Goal: Task Accomplishment & Management: Complete application form

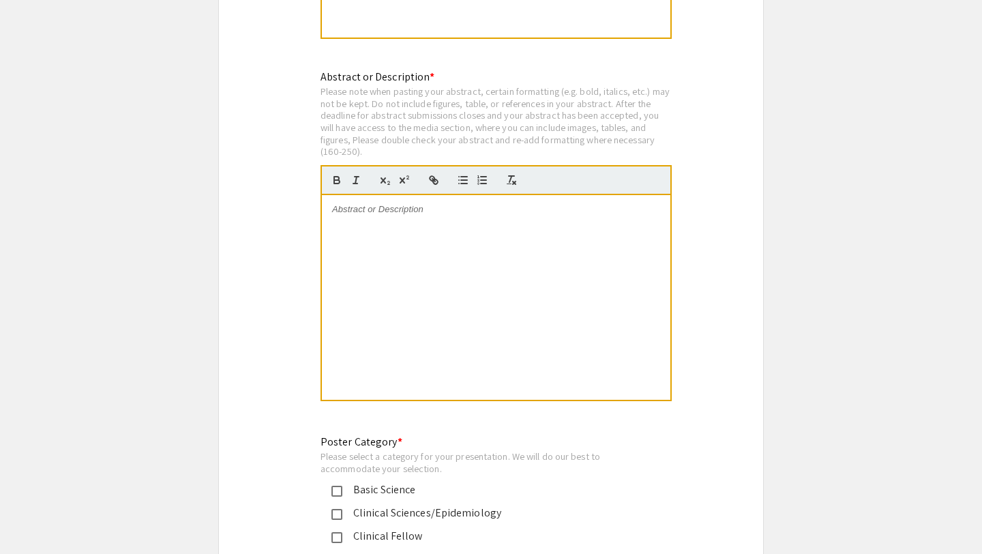
scroll to position [2666, 0]
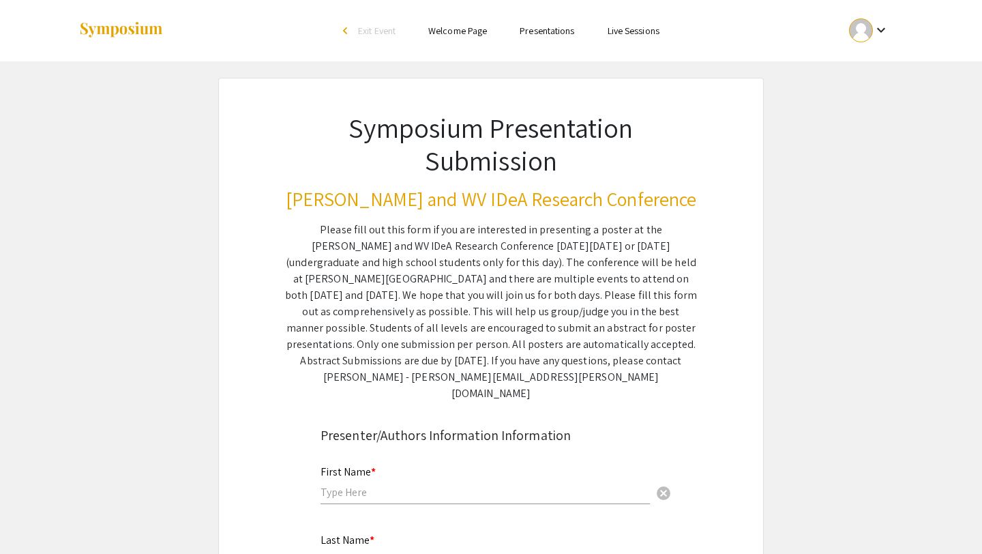
click at [879, 32] on mat-icon "keyboard_arrow_down" at bounding box center [881, 30] width 16 height 16
click at [875, 100] on button "My Submissions" at bounding box center [876, 100] width 84 height 33
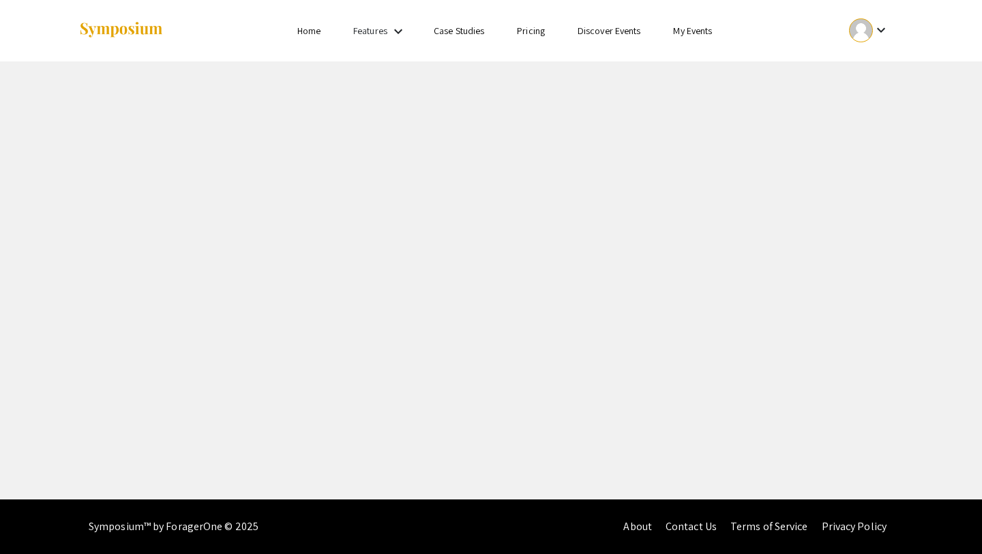
click at [875, 100] on div "Skip navigation Home Features keyboard_arrow_down Case Studies Pricing Discover…" at bounding box center [491, 249] width 982 height 499
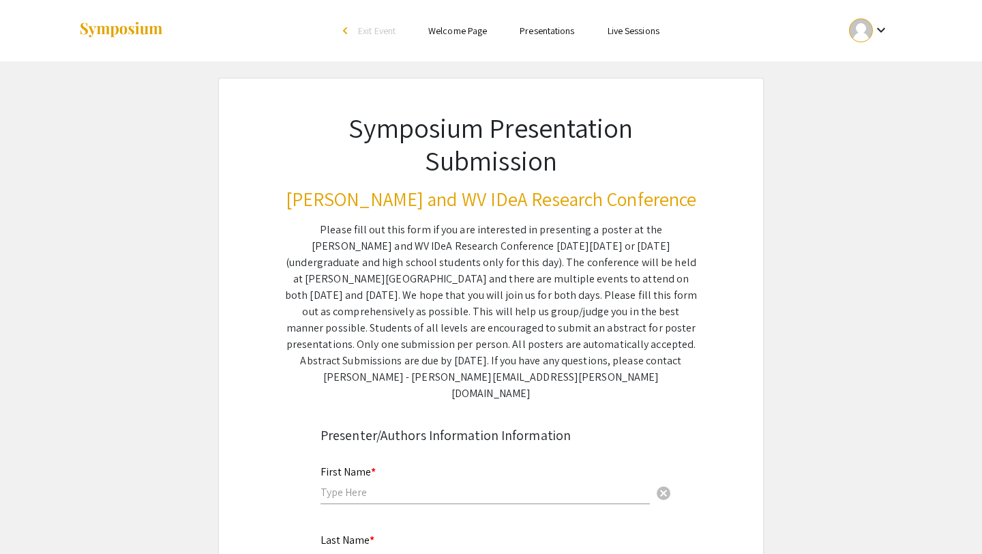
click at [867, 29] on div at bounding box center [861, 30] width 24 height 24
click at [868, 102] on button "My Submissions" at bounding box center [876, 100] width 84 height 33
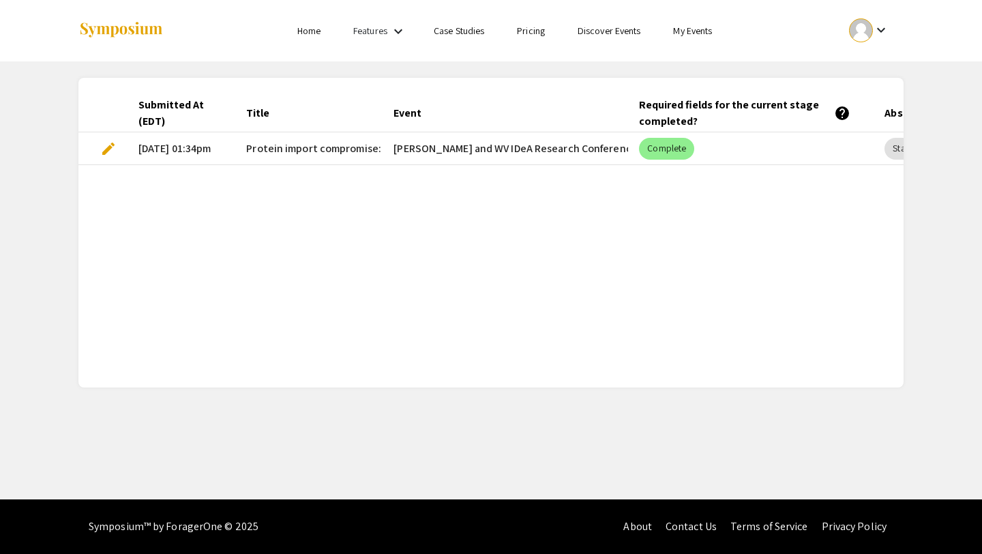
click at [110, 155] on span "edit" at bounding box center [108, 148] width 16 height 16
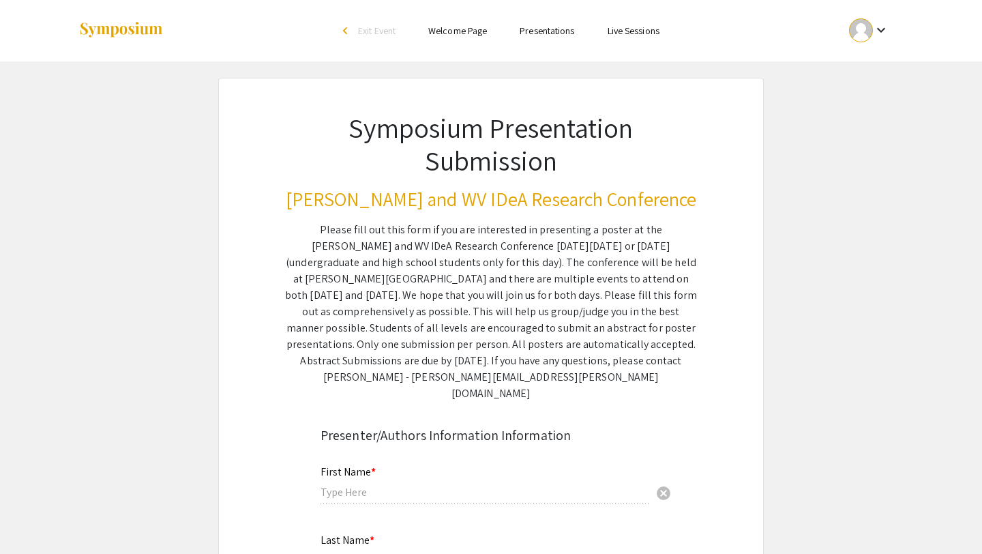
type input "Comfort"
type input "Olowu"
type input "co00024@mix.wvu.edu"
radio input "true"
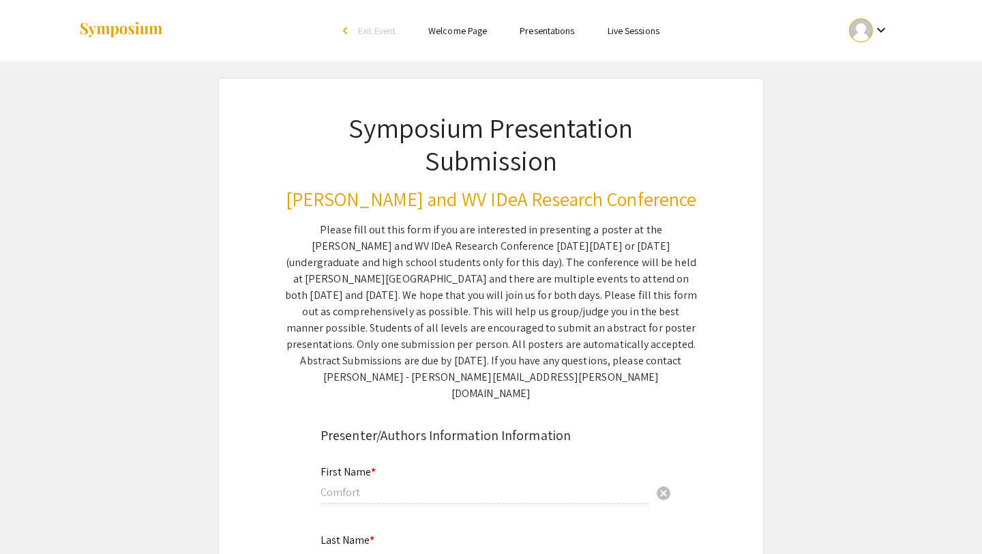
radio input "true"
type input "Dr. John Hollander"
type input "Comfort Olowu"
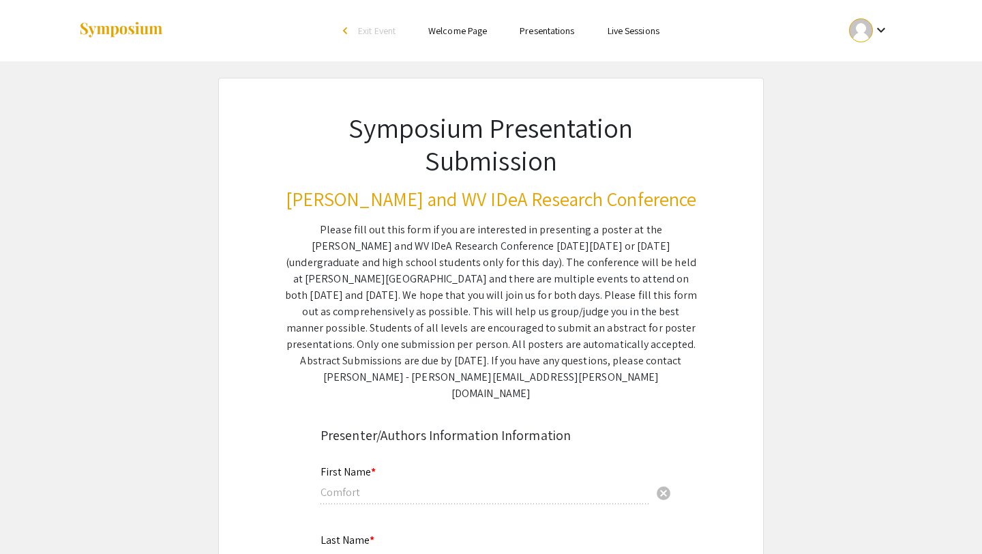
type input "co00024@mix.wvu.edu"
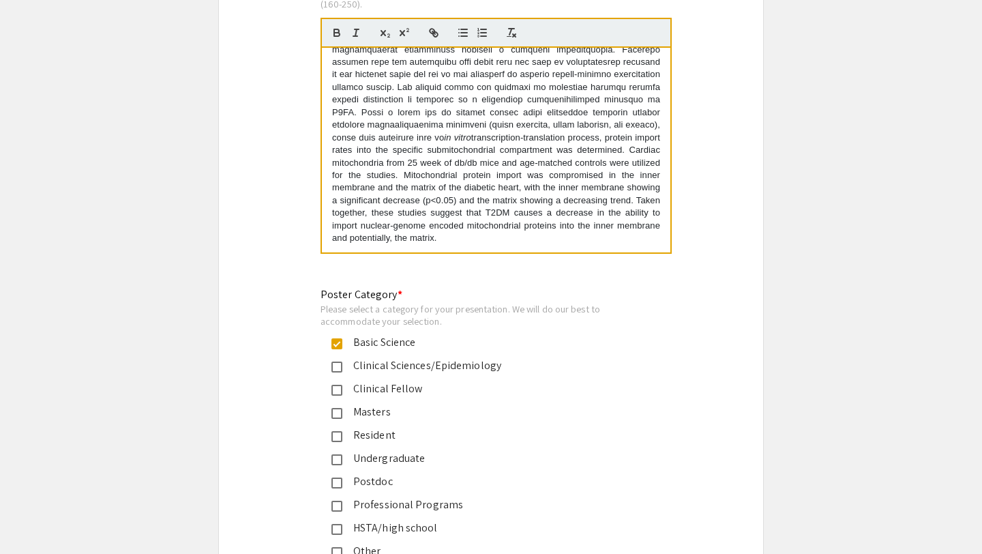
scroll to position [13693, 0]
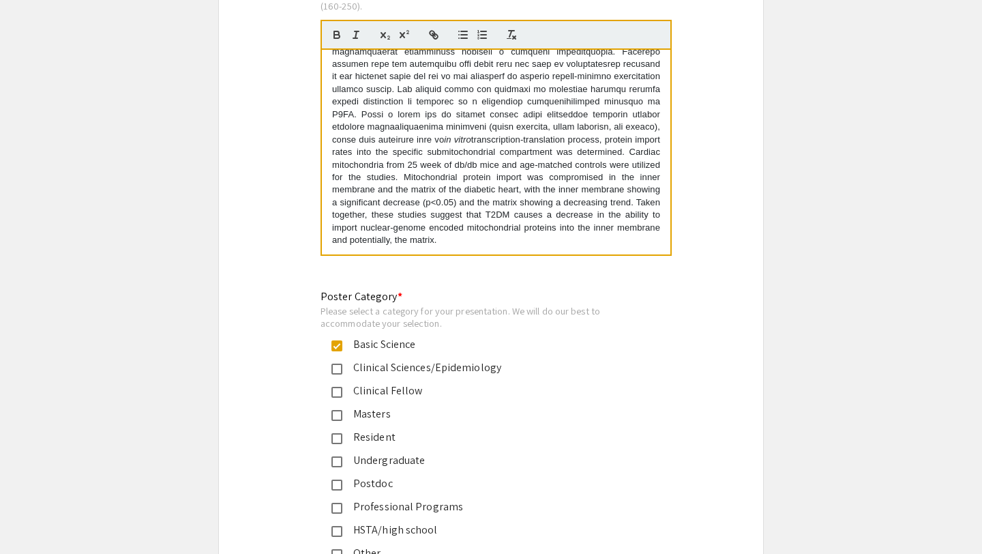
click at [561, 225] on p "in vitro transcription-translation process, protein import rates into the speci…" at bounding box center [496, 101] width 328 height 289
click at [536, 245] on p "in vitro transcription-translation process, protein import rates into the speci…" at bounding box center [496, 101] width 328 height 289
click at [444, 241] on p "in vitro transcription-translation process, protein import rates into the speci…" at bounding box center [496, 101] width 328 height 289
click at [418, 235] on p "in vitro transcription-translation process, protein import rates into the speci…" at bounding box center [496, 101] width 328 height 289
click at [337, 237] on p "in vitro transcription-translation process, protein import rates into the speci…" at bounding box center [496, 101] width 328 height 289
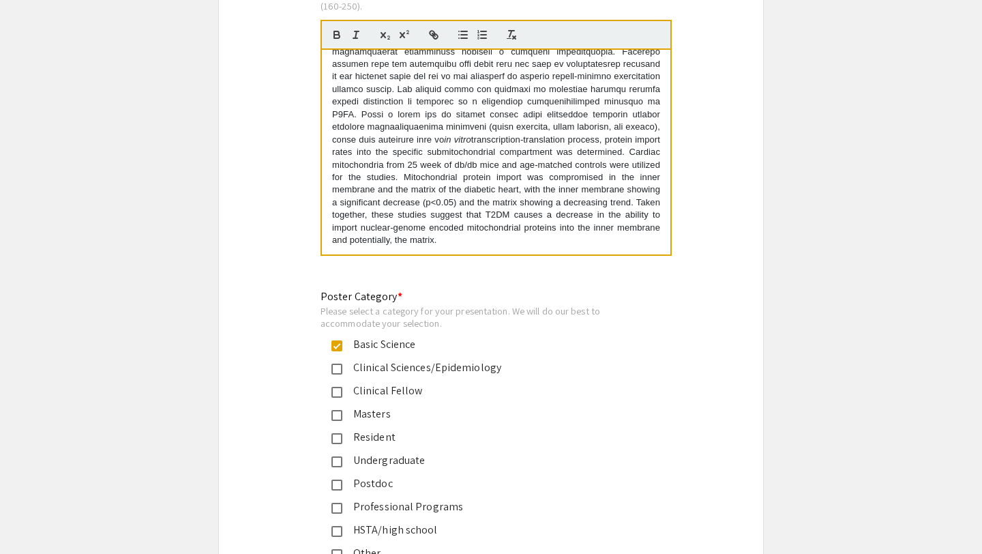
click at [333, 234] on p "in vitro transcription-translation process, protein import rates into the speci…" at bounding box center [496, 101] width 328 height 289
drag, startPoint x: 332, startPoint y: 232, endPoint x: 449, endPoint y: 236, distance: 117.3
click at [449, 236] on p "in vitro transcription-translation process, protein import rates into the speci…" at bounding box center [496, 101] width 328 height 289
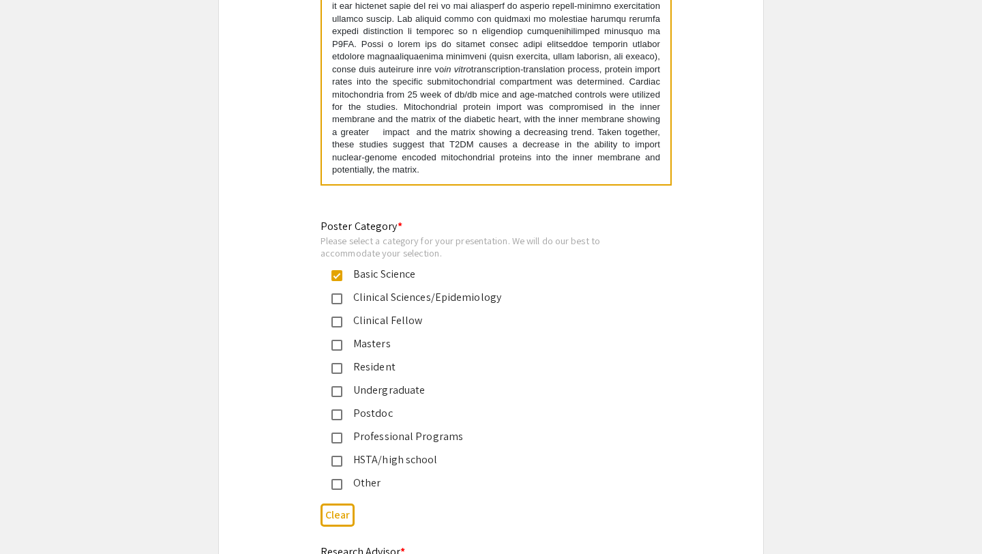
scroll to position [13769, 0]
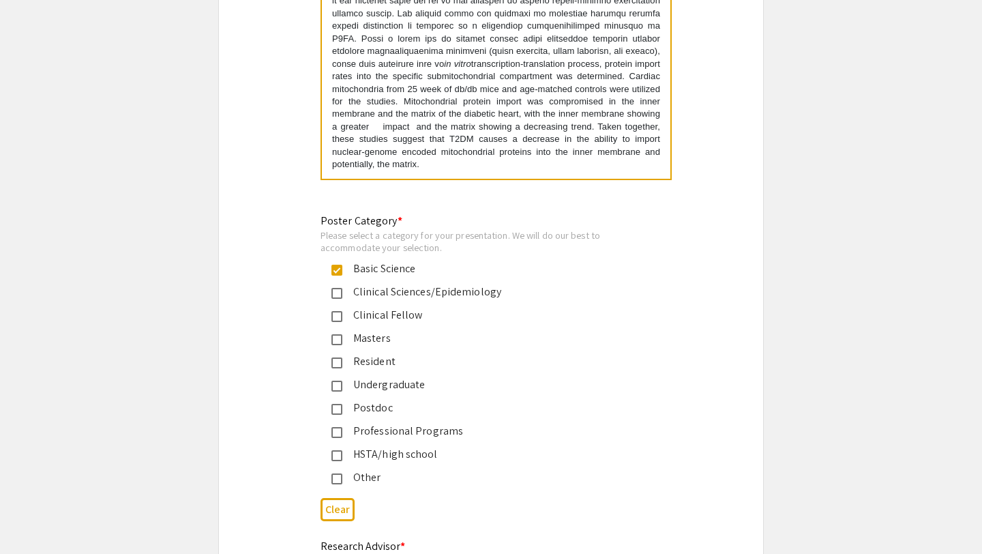
click at [414, 170] on p "in vitro transcription-translation process, protein import rates into the speci…" at bounding box center [496, 25] width 328 height 289
drag, startPoint x: 617, startPoint y: 183, endPoint x: 632, endPoint y: 188, distance: 15.7
click at [632, 170] on p "in vitro transcription-translation process, protein import rates into the speci…" at bounding box center [496, 25] width 328 height 289
click at [657, 170] on p "in vitro transcription-translation process, protein import rates into the speci…" at bounding box center [496, 25] width 328 height 289
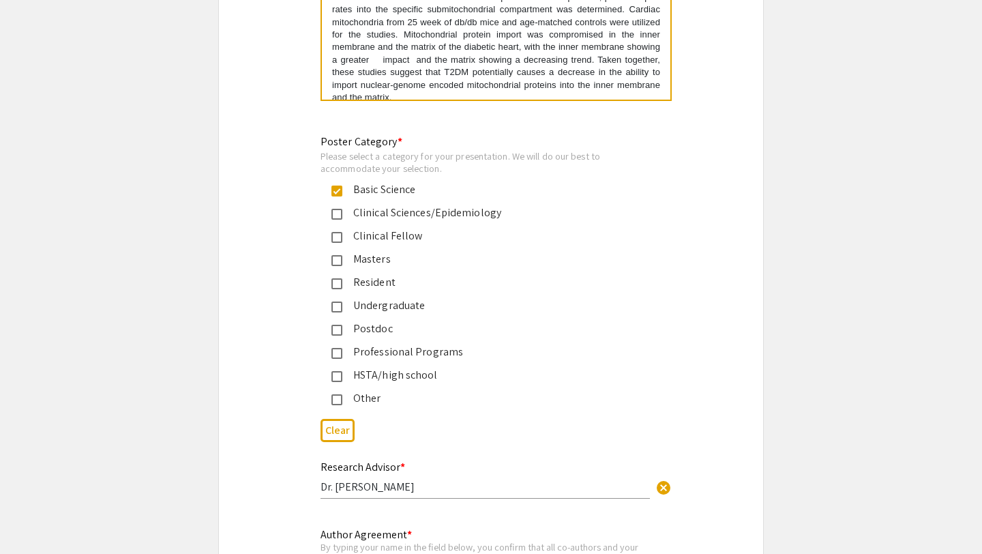
scroll to position [13851, 0]
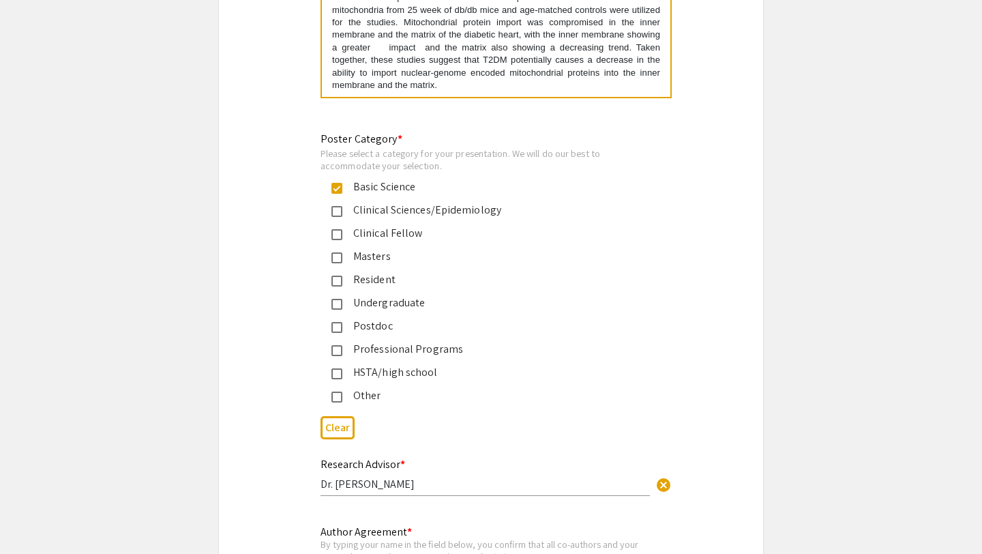
scroll to position [101, 0]
drag, startPoint x: 331, startPoint y: 80, endPoint x: 360, endPoint y: 79, distance: 28.6
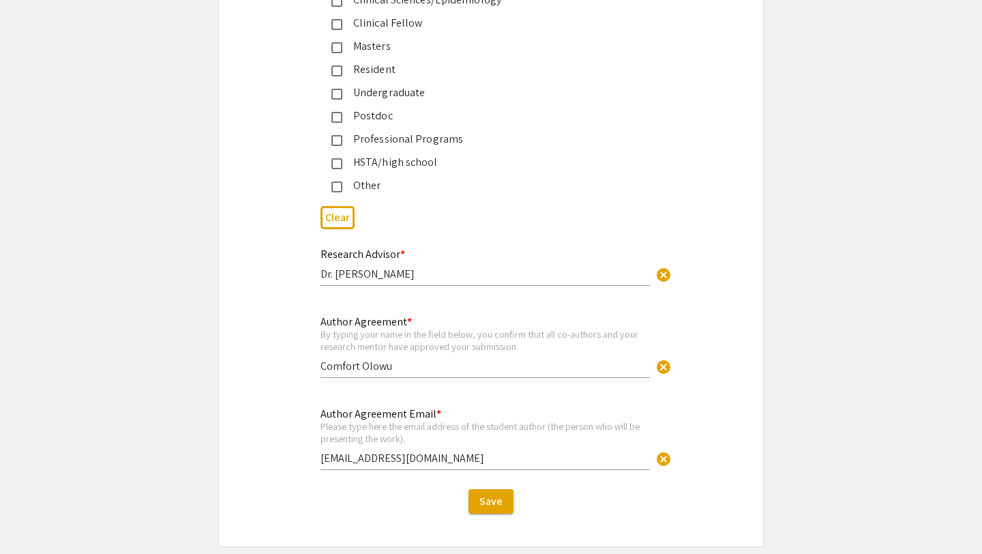
scroll to position [14158, 0]
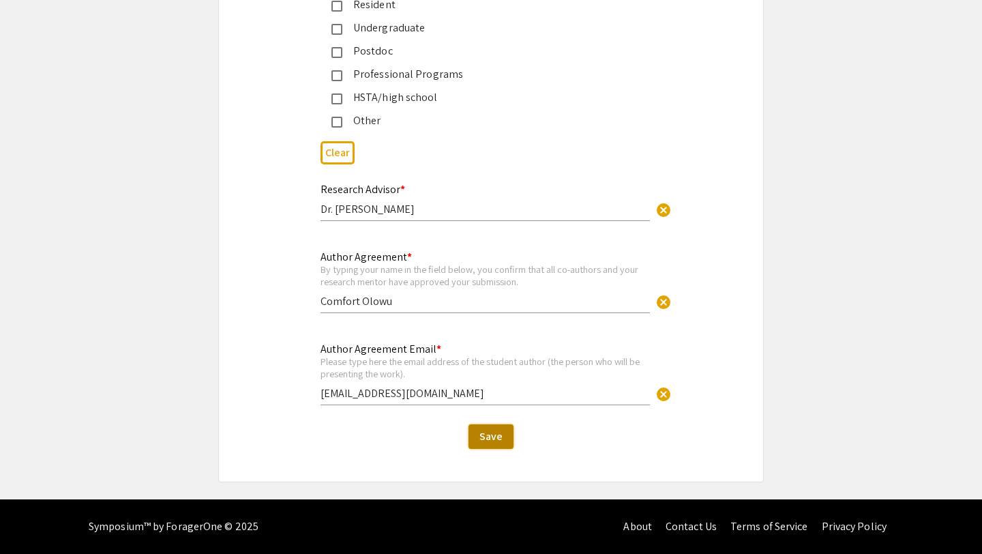
click at [498, 442] on span "Save" at bounding box center [490, 436] width 23 height 14
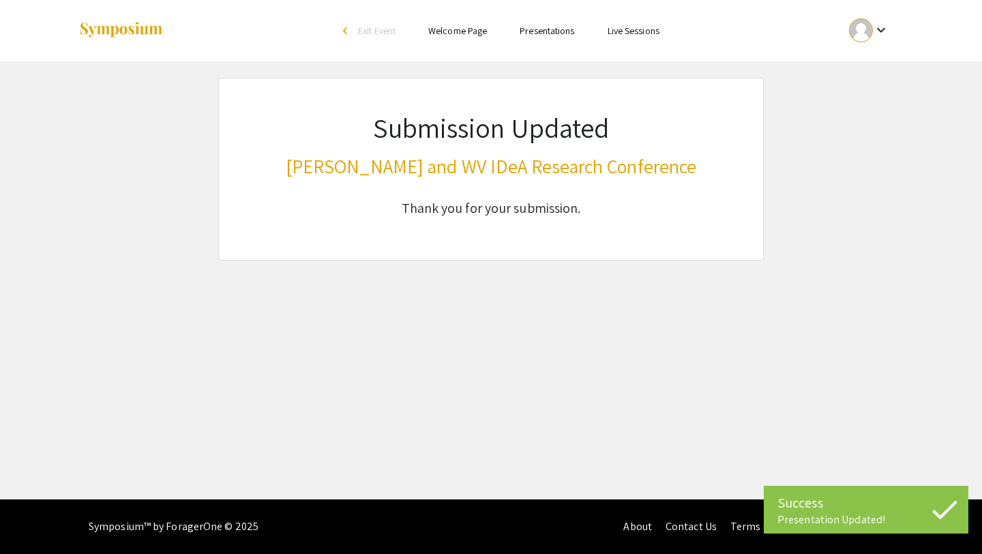
scroll to position [0, 0]
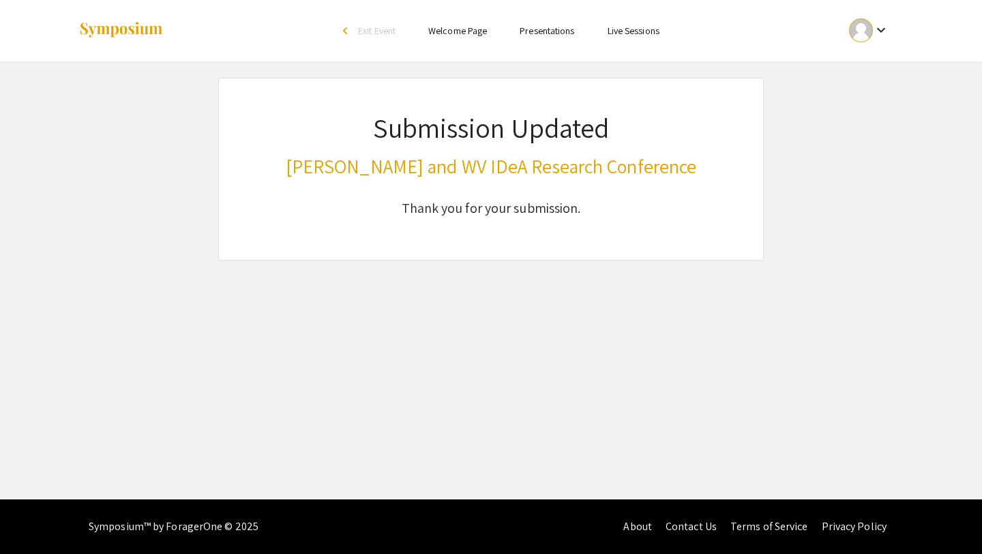
click at [43, 106] on app-edit-presentation "Submission Updated Van Liere and WV IDeA Research Conference Thank you for your…" at bounding box center [491, 169] width 982 height 183
